Goal: Obtain resource: Obtain resource

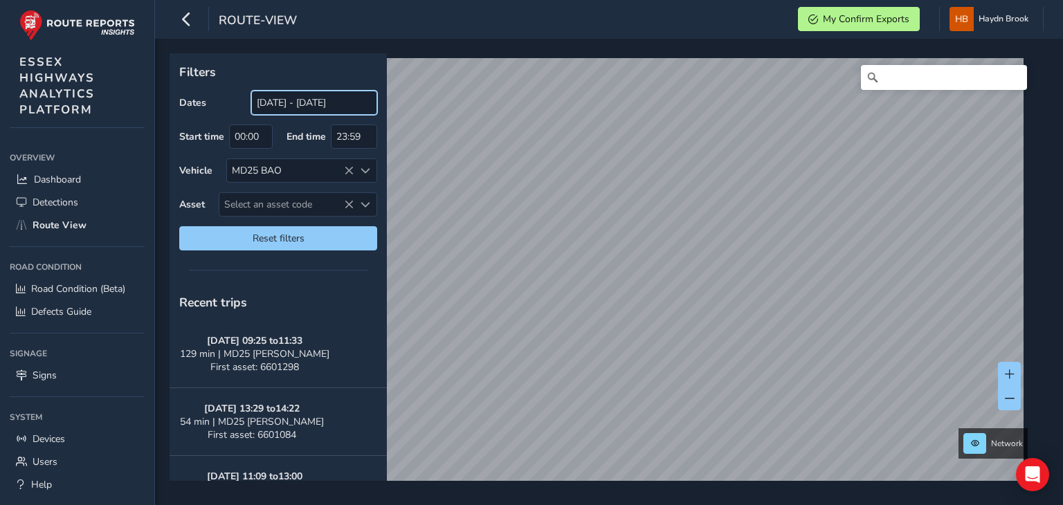
click at [339, 102] on input "[DATE] - [DATE]" at bounding box center [314, 103] width 126 height 24
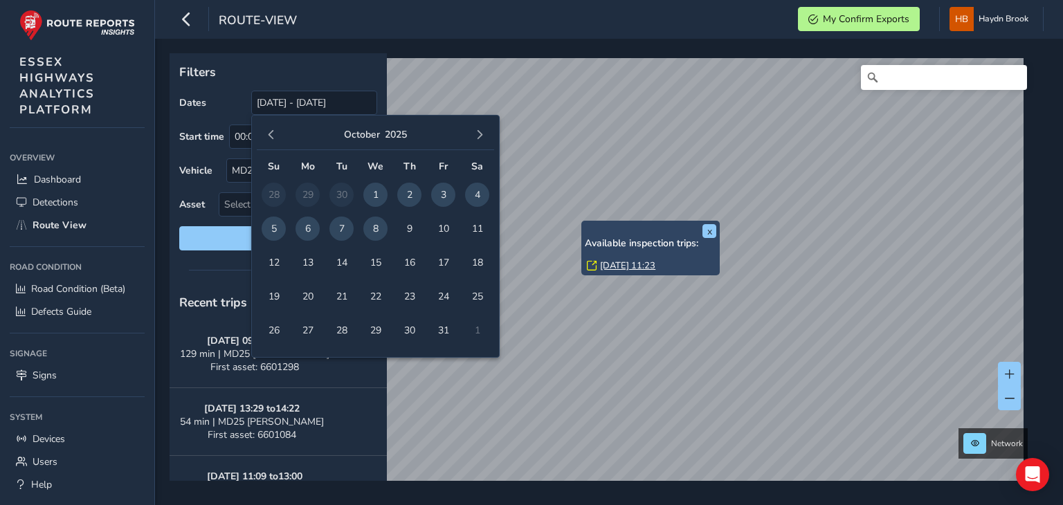
click at [340, 233] on span "7" at bounding box center [341, 229] width 24 height 24
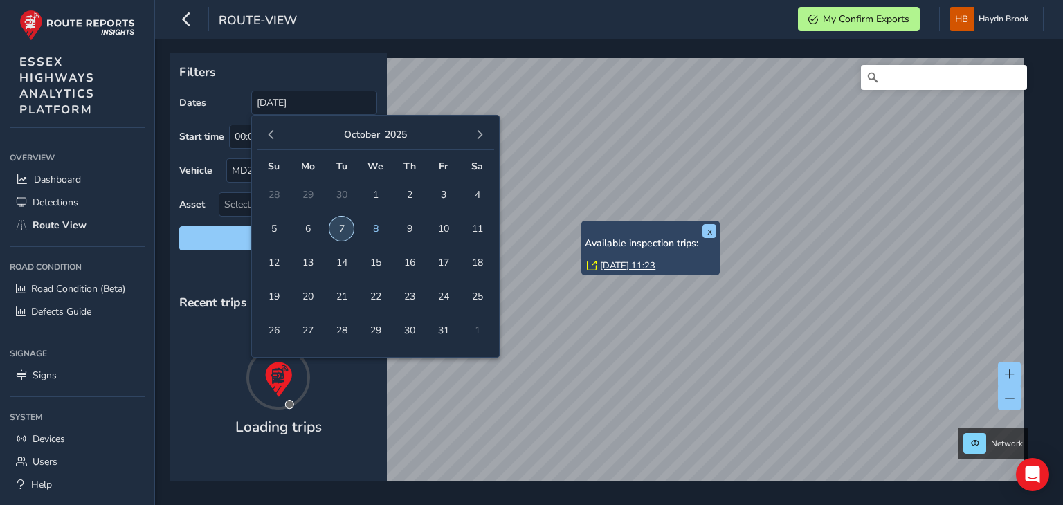
click at [340, 233] on span "7" at bounding box center [341, 229] width 24 height 24
type input "[DATE] - [DATE]"
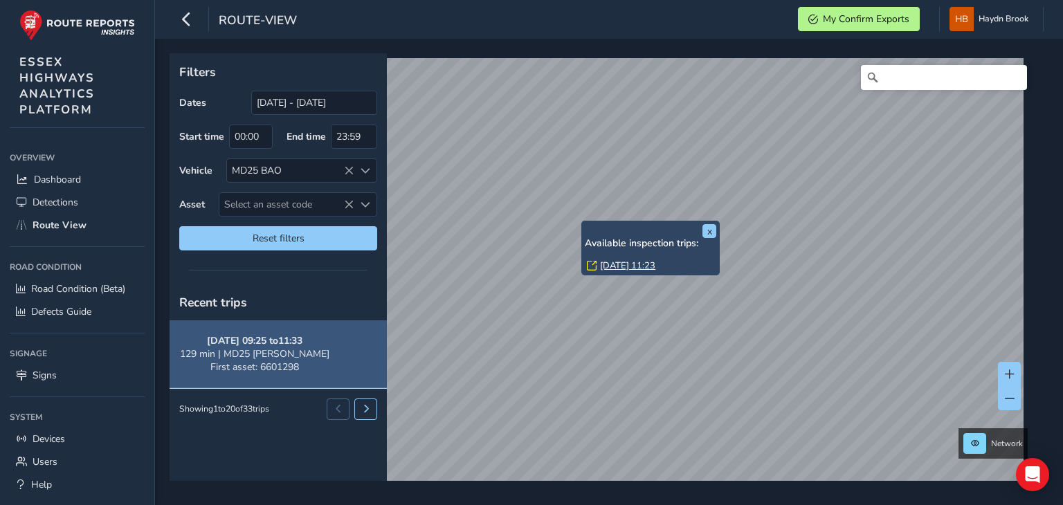
click at [281, 355] on button "[DATE] 09:25 to 11:33 129 min | MD25 BAO First asset: 6601298" at bounding box center [278, 354] width 217 height 68
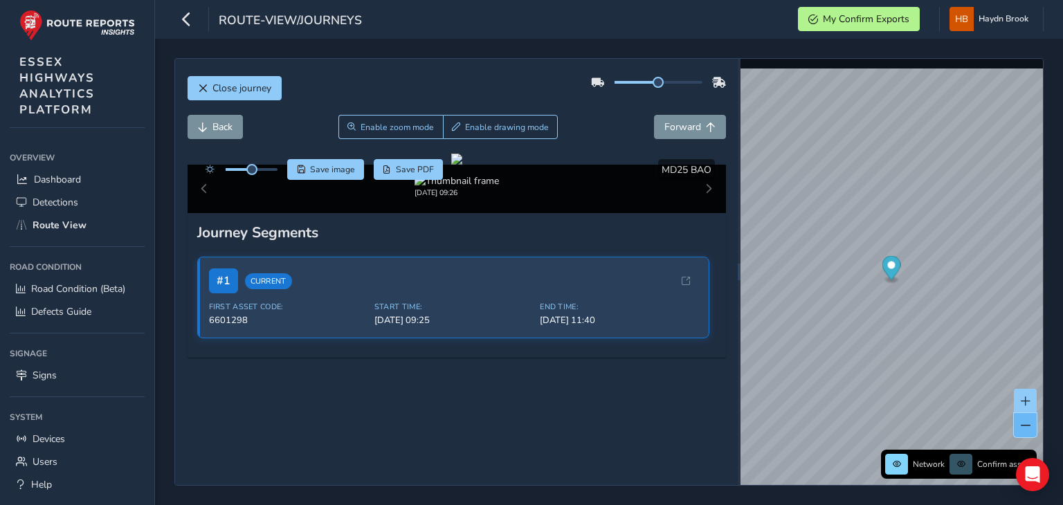
click at [1025, 425] on span at bounding box center [1026, 426] width 10 height 10
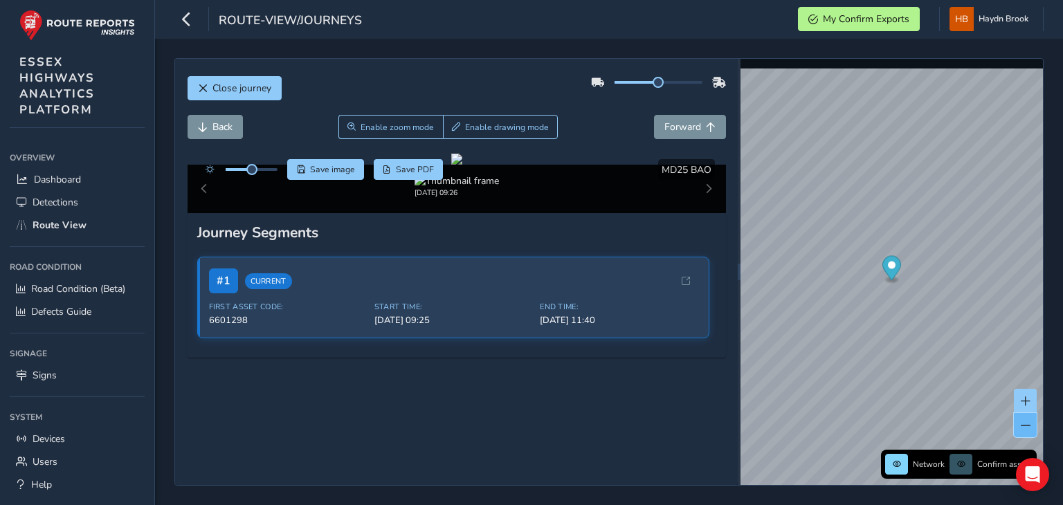
click at [1025, 425] on span at bounding box center [1026, 426] width 10 height 10
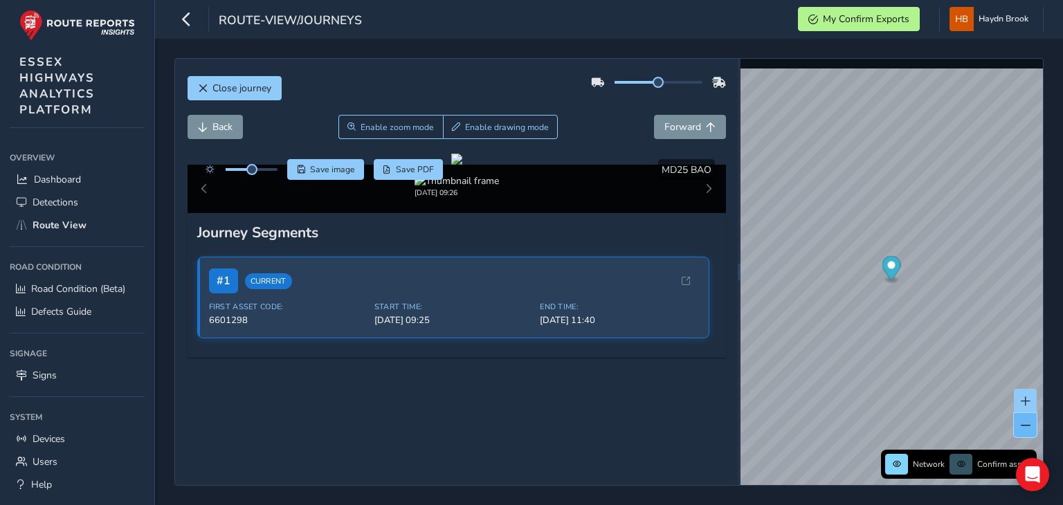
click at [1025, 425] on span at bounding box center [1026, 426] width 10 height 10
click at [1062, 427] on div "Close journey Back Enable zoom mode Enable drawing mode Forward Click and Drag …" at bounding box center [609, 272] width 908 height 466
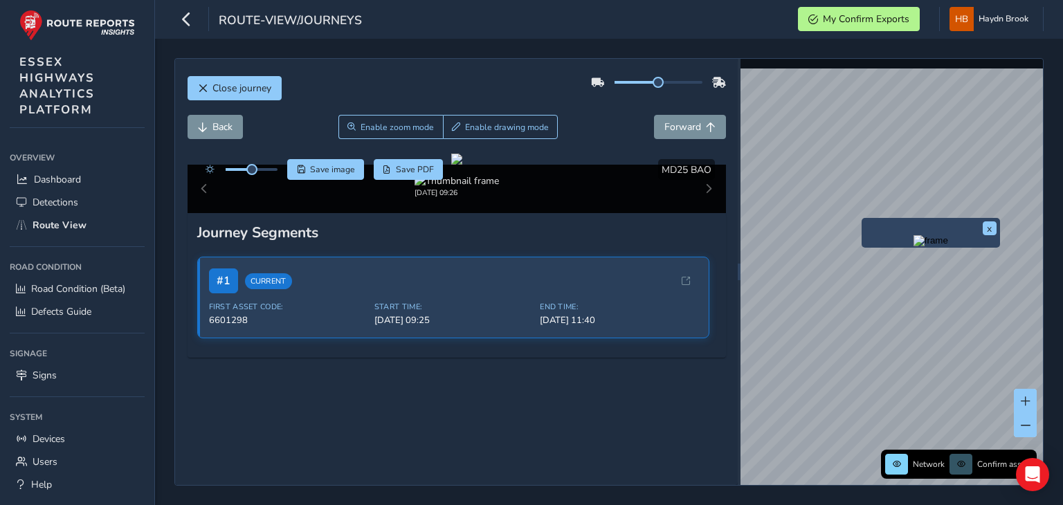
click at [914, 246] on img "Preview frame" at bounding box center [931, 240] width 35 height 11
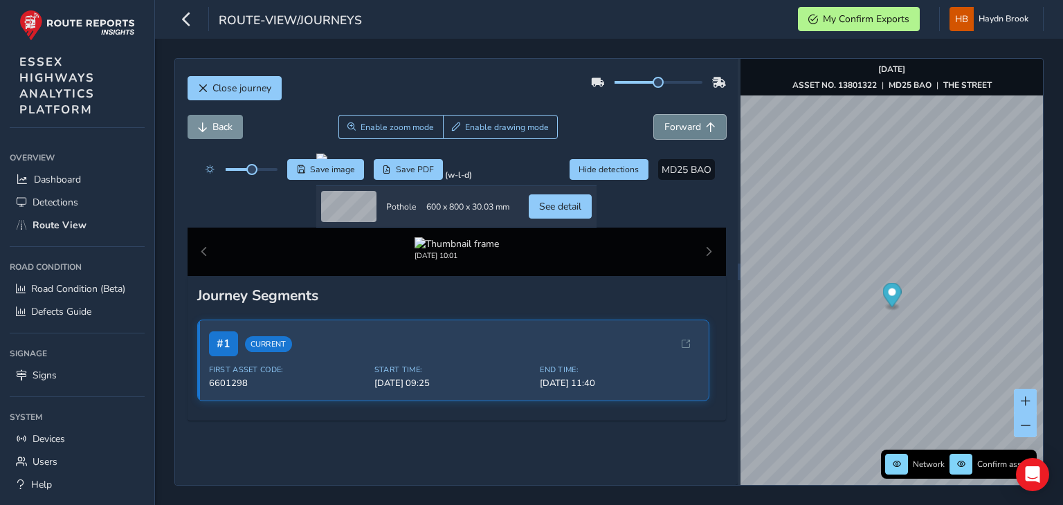
click at [675, 125] on span "Forward" at bounding box center [682, 126] width 37 height 13
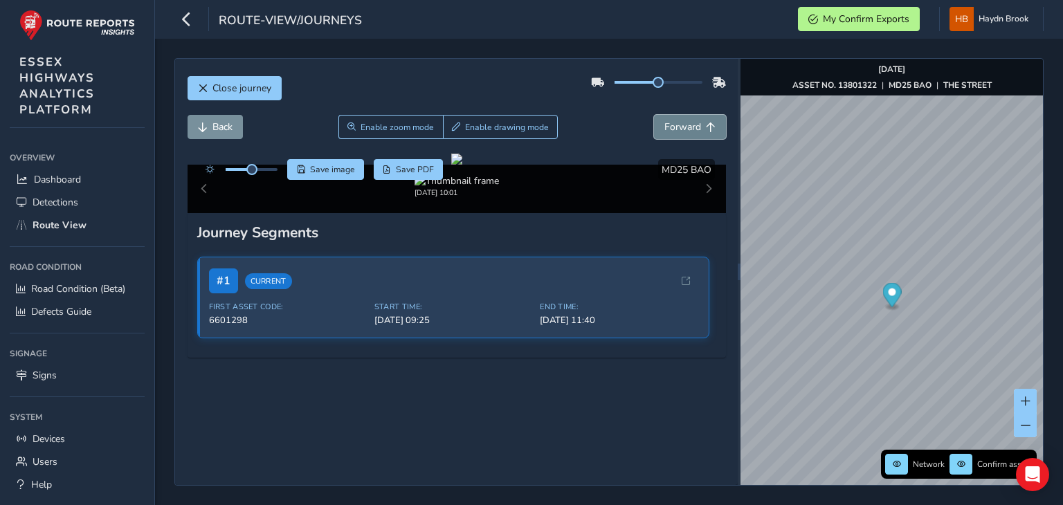
click at [675, 125] on span "Forward" at bounding box center [682, 126] width 37 height 13
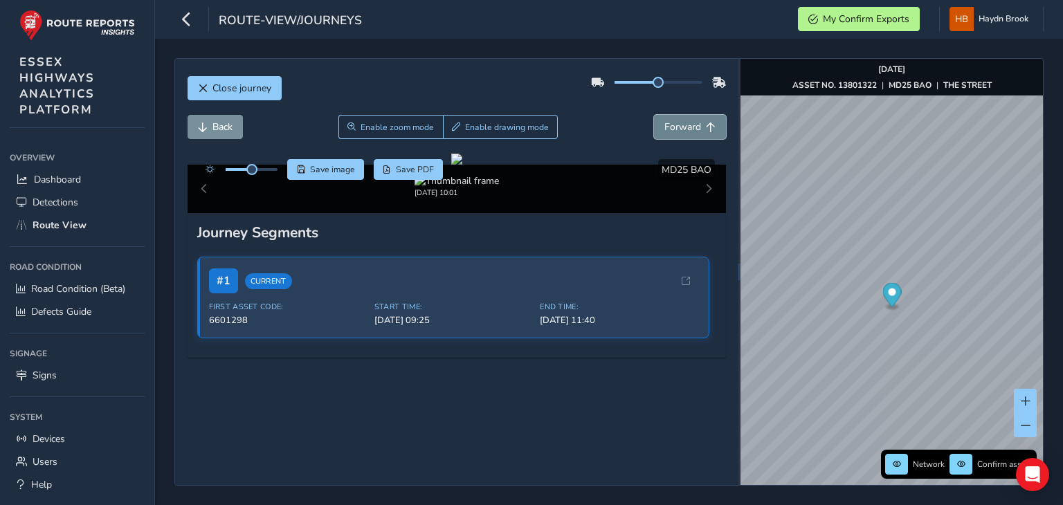
click at [675, 125] on span "Forward" at bounding box center [682, 126] width 37 height 13
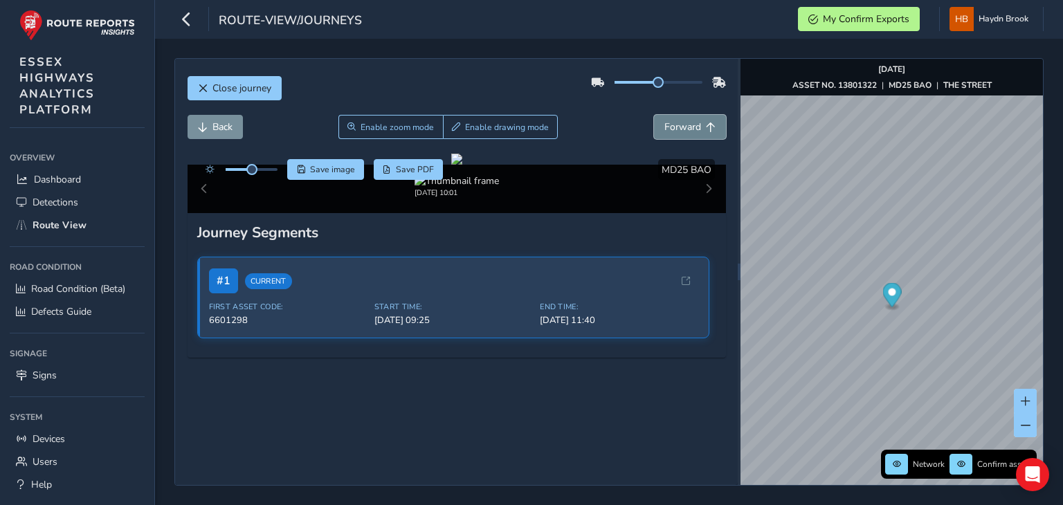
click at [675, 125] on span "Forward" at bounding box center [682, 126] width 37 height 13
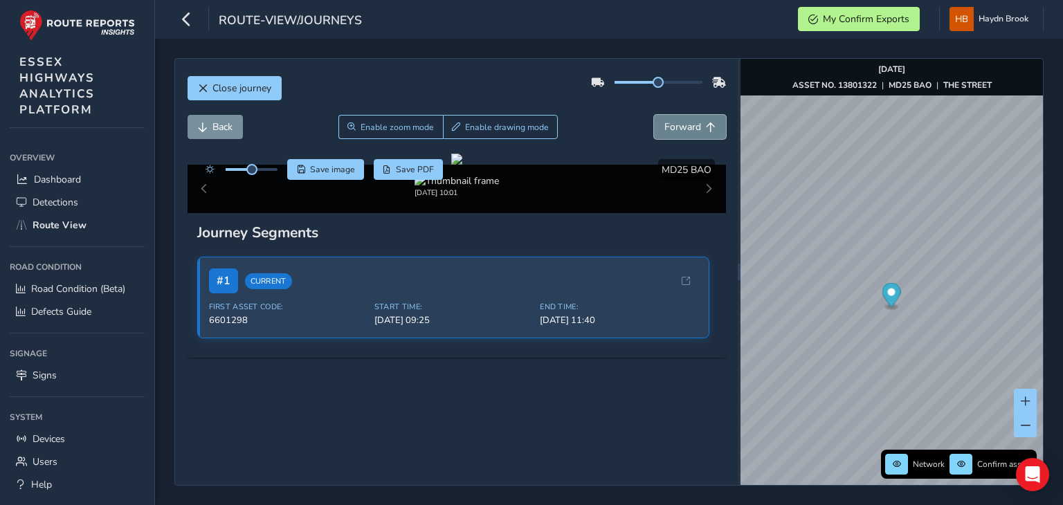
click at [675, 125] on span "Forward" at bounding box center [682, 126] width 37 height 13
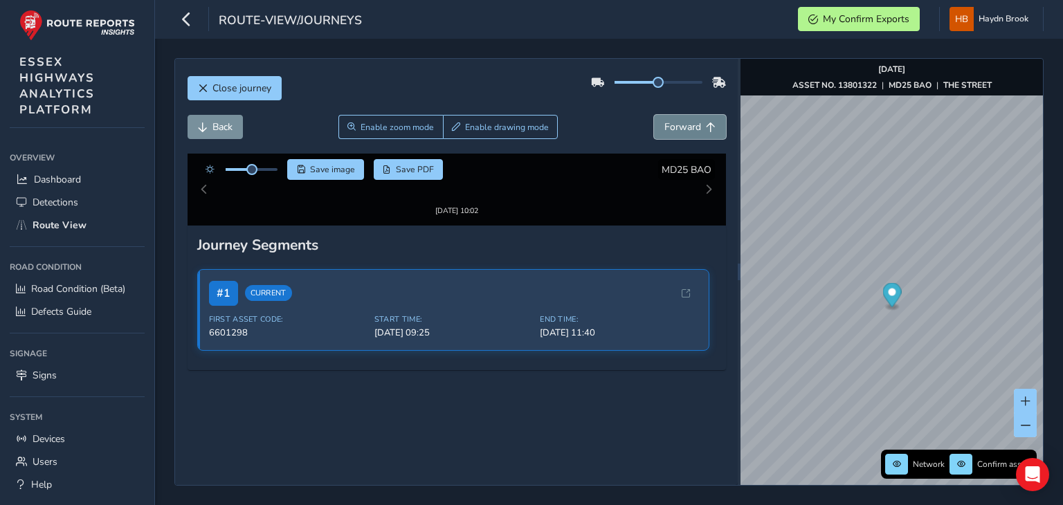
click at [675, 125] on span "Forward" at bounding box center [682, 126] width 37 height 13
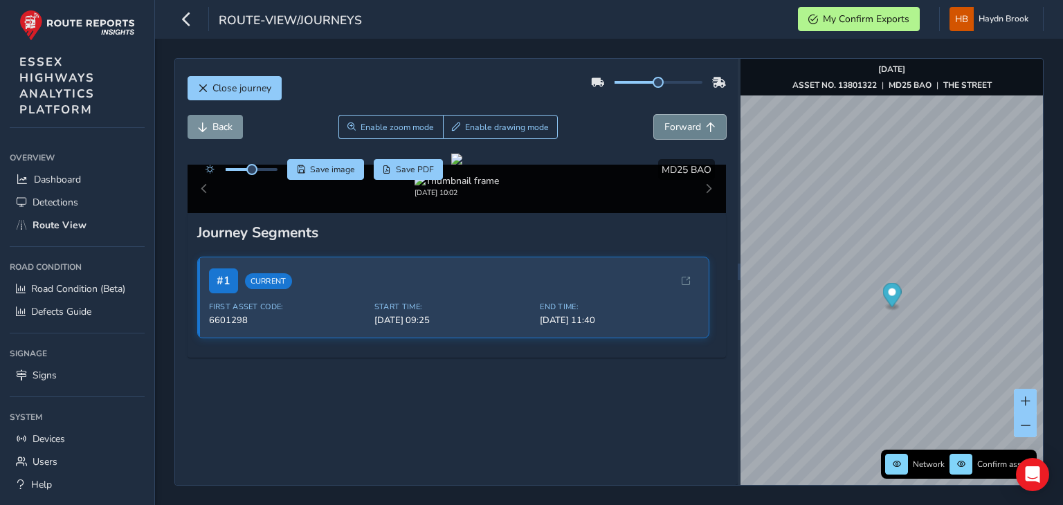
click at [675, 125] on span "Forward" at bounding box center [682, 126] width 37 height 13
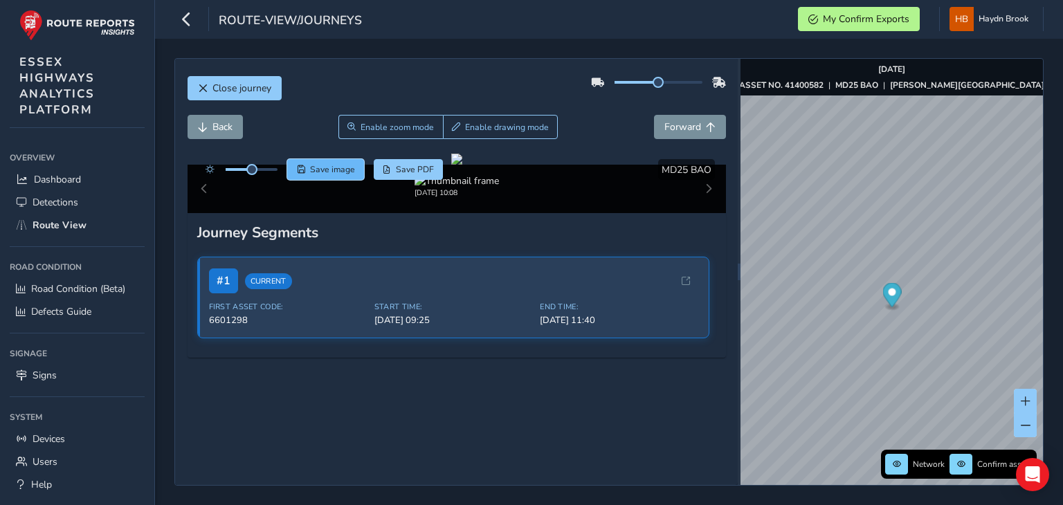
click at [324, 171] on span "Save image" at bounding box center [332, 169] width 45 height 11
click at [666, 127] on span "Forward" at bounding box center [682, 126] width 37 height 13
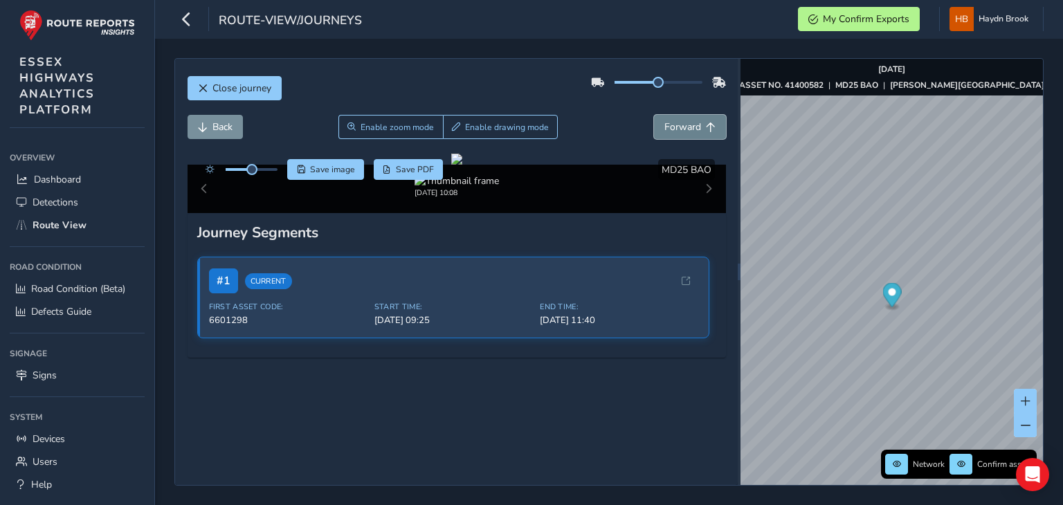
click at [666, 127] on span "Forward" at bounding box center [682, 126] width 37 height 13
click at [348, 170] on span "Save image" at bounding box center [332, 169] width 45 height 11
click at [332, 175] on button "Save image" at bounding box center [325, 169] width 77 height 21
click at [674, 120] on span "Forward" at bounding box center [682, 126] width 37 height 13
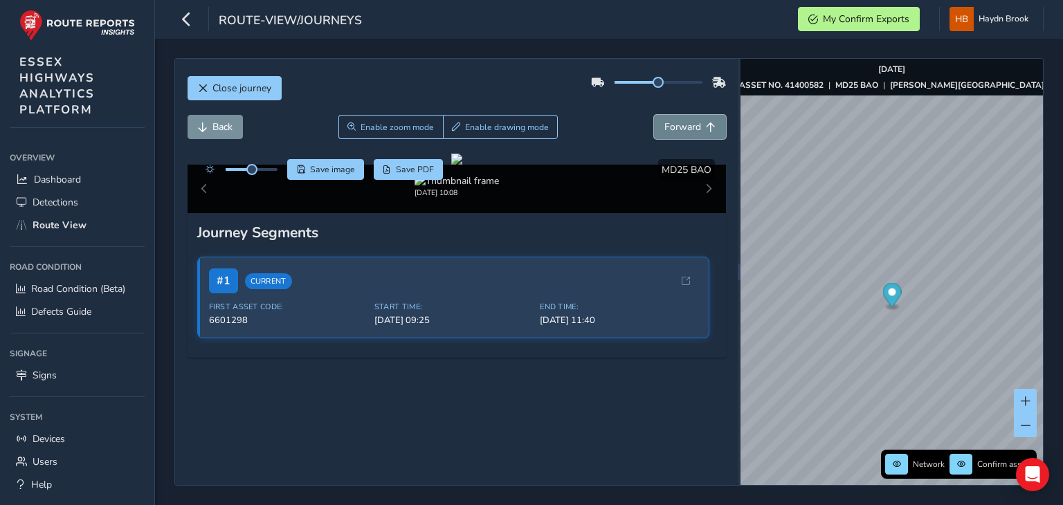
click at [674, 120] on span "Forward" at bounding box center [682, 126] width 37 height 13
click at [329, 177] on button "Save image" at bounding box center [325, 169] width 77 height 21
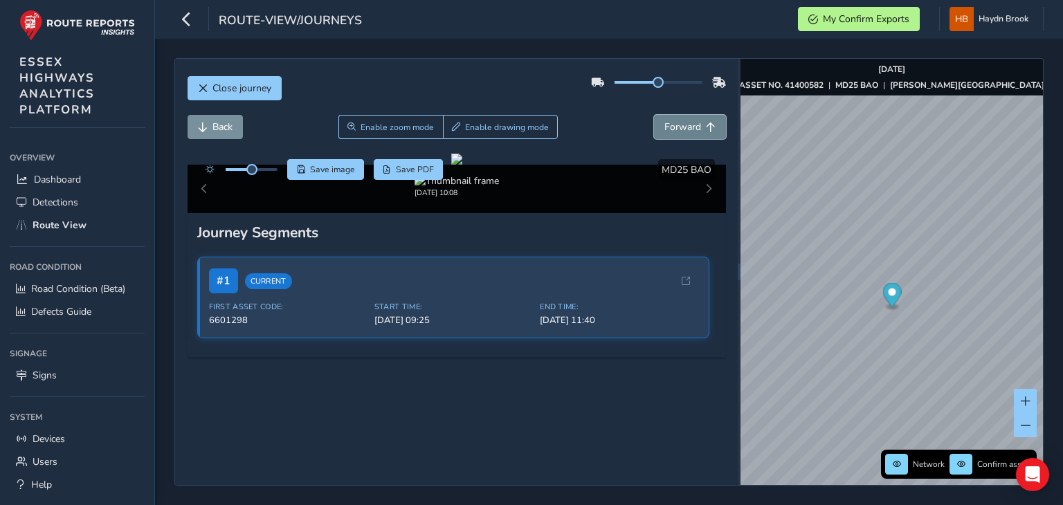
click at [674, 132] on span "Forward" at bounding box center [682, 126] width 37 height 13
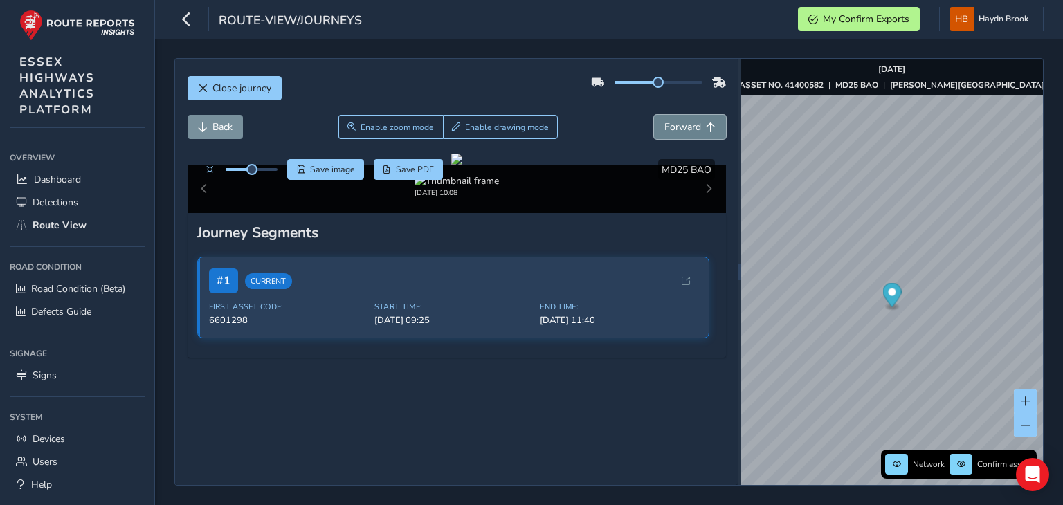
click at [674, 132] on span "Forward" at bounding box center [682, 126] width 37 height 13
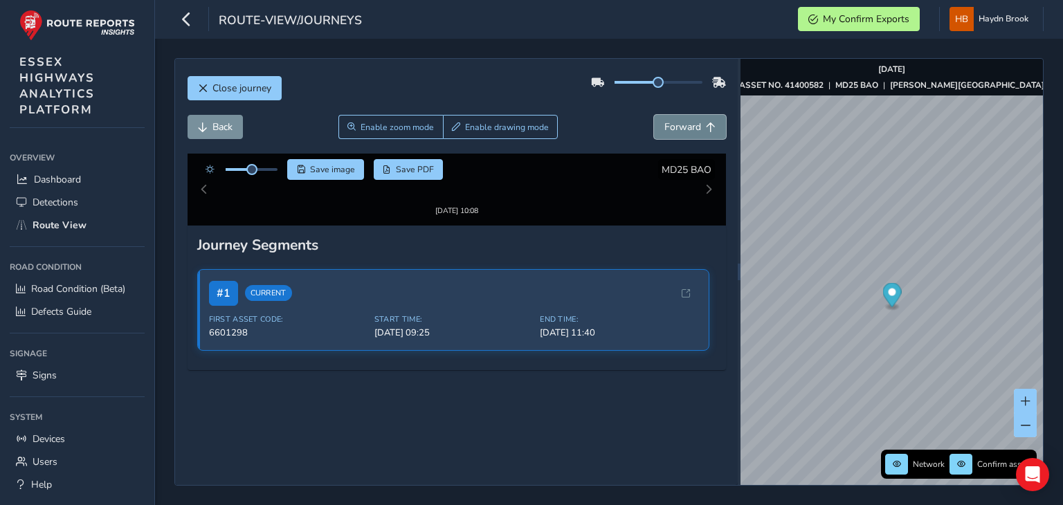
click at [674, 132] on span "Forward" at bounding box center [682, 126] width 37 height 13
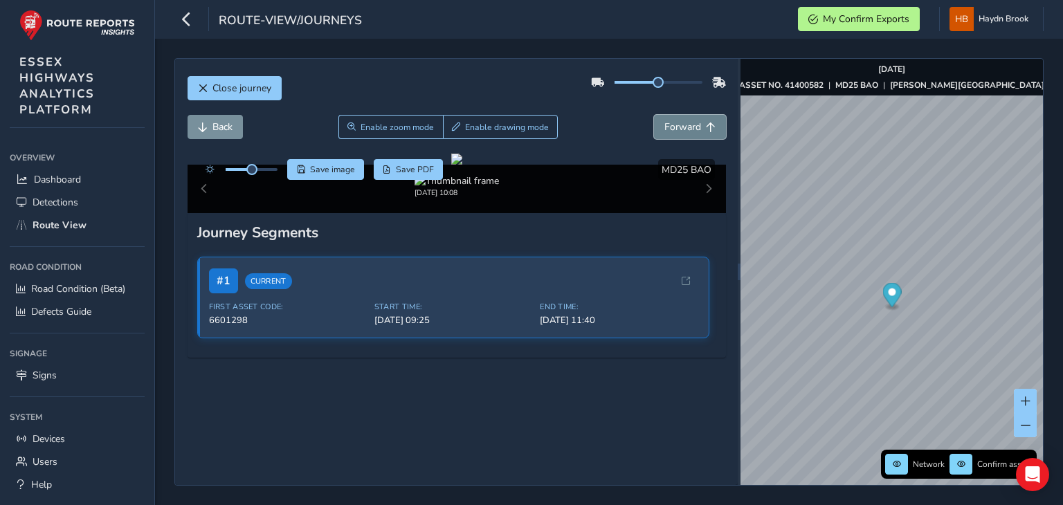
click at [674, 132] on span "Forward" at bounding box center [682, 126] width 37 height 13
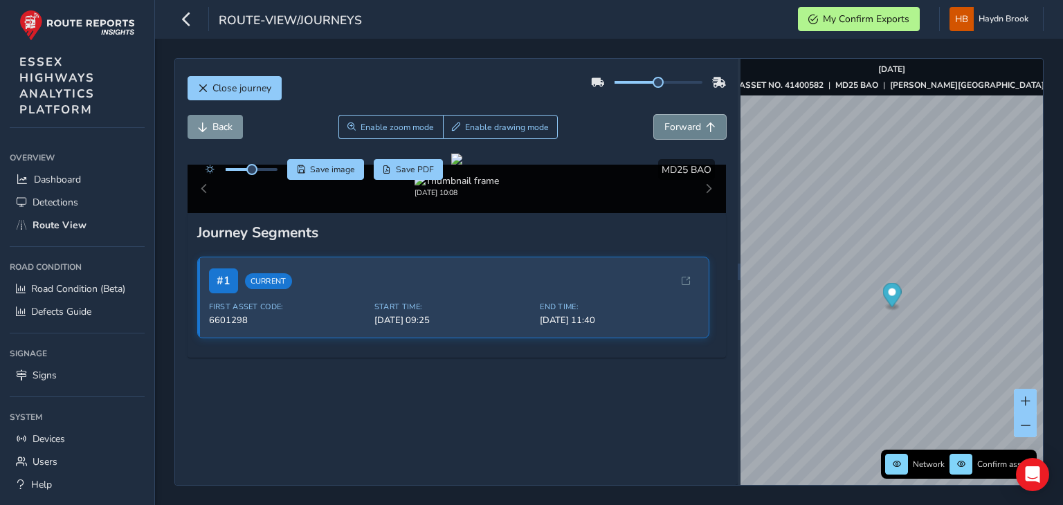
click at [674, 132] on span "Forward" at bounding box center [682, 126] width 37 height 13
